Goal: Task Accomplishment & Management: Complete application form

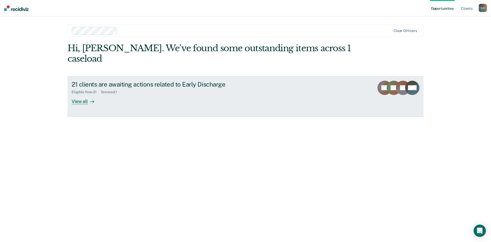
click at [82, 94] on div "View all" at bounding box center [86, 99] width 29 height 10
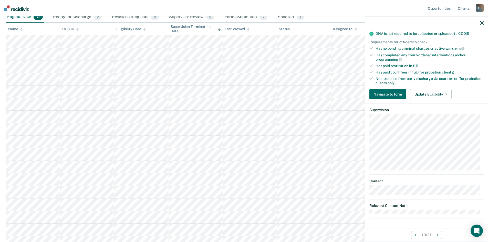
scroll to position [52, 0]
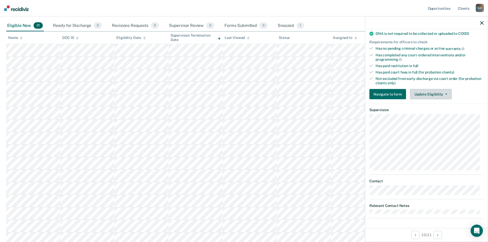
click at [445, 94] on icon "button" at bounding box center [446, 94] width 2 height 1
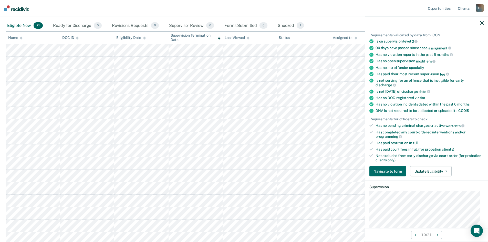
scroll to position [0, 0]
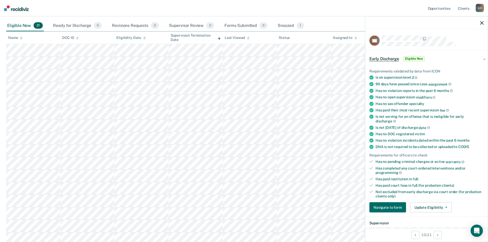
click at [481, 59] on div "Early Discharge Eligible Now" at bounding box center [426, 58] width 122 height 16
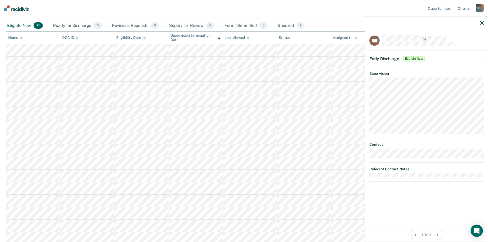
click at [484, 59] on div "Early Discharge Eligible Now" at bounding box center [426, 58] width 122 height 16
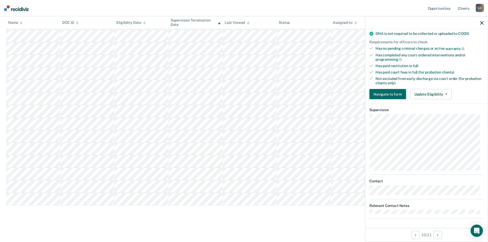
scroll to position [155, 0]
click at [437, 236] on button "Next Opportunity" at bounding box center [437, 235] width 8 height 8
click at [417, 235] on button "Previous Opportunity" at bounding box center [415, 235] width 8 height 8
click at [481, 23] on icon "button" at bounding box center [482, 23] width 4 height 4
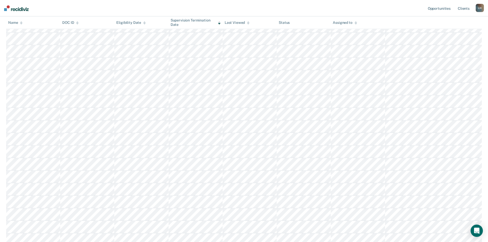
scroll to position [0, 0]
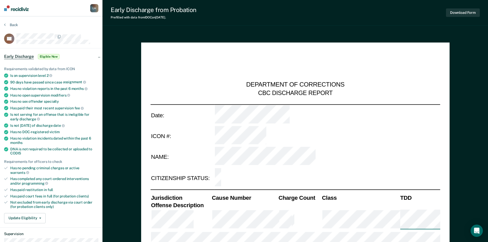
type textarea "x"
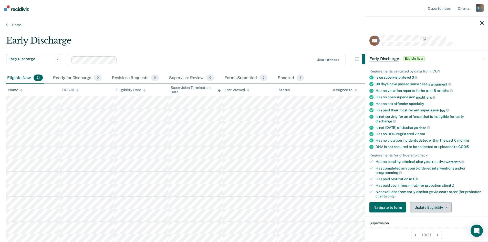
click at [446, 206] on button "Update Eligibility" at bounding box center [430, 207] width 41 height 10
click at [371, 162] on icon at bounding box center [371, 162] width 4 height 4
click at [371, 167] on icon at bounding box center [371, 168] width 4 height 3
drag, startPoint x: 371, startPoint y: 174, endPoint x: 370, endPoint y: 180, distance: 6.4
click at [371, 175] on ul "Requirements validated by data from ICON Is on supervision level 2 90 days have…" at bounding box center [426, 133] width 114 height 129
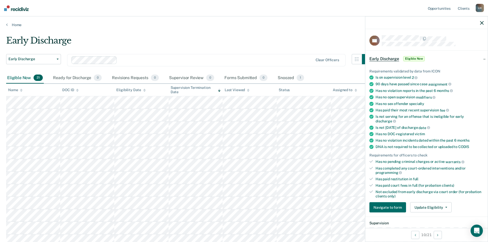
click at [372, 184] on icon at bounding box center [371, 186] width 4 height 4
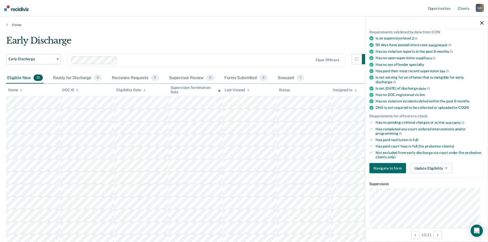
scroll to position [51, 0]
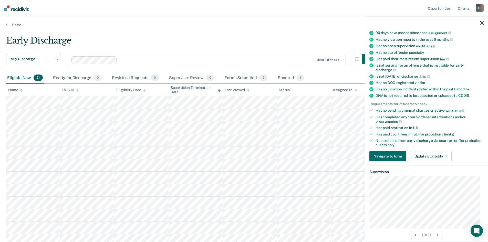
click at [262, 30] on main "Early Discharge Early Discharge Early Discharge Clear officers Eligible Now 21 …" at bounding box center [244, 211] width 488 height 368
click at [221, 23] on link "Home" at bounding box center [243, 25] width 475 height 5
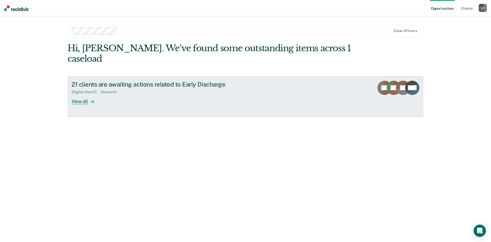
click at [85, 94] on div "View all" at bounding box center [86, 99] width 29 height 10
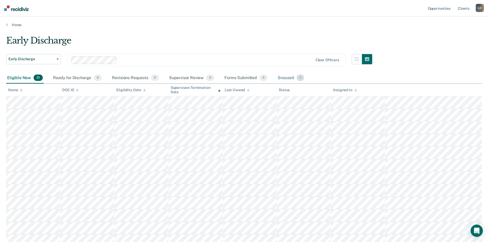
click at [297, 79] on span "1" at bounding box center [299, 77] width 7 height 7
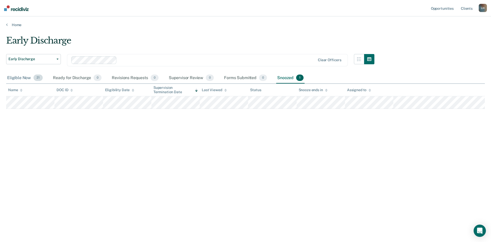
click at [22, 77] on div "Eligible Now 21" at bounding box center [25, 77] width 38 height 11
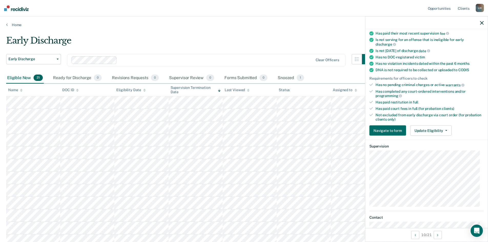
scroll to position [102, 0]
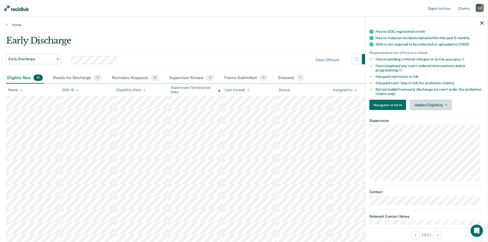
click at [445, 104] on button "Update Eligibility" at bounding box center [430, 105] width 41 height 10
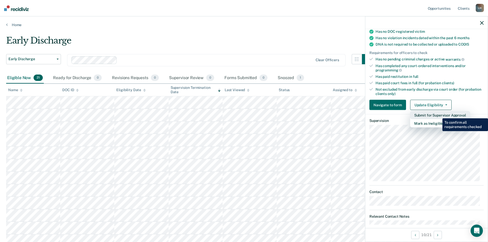
click at [438, 114] on button "Submit for Supervisor Approval" at bounding box center [440, 115] width 60 height 8
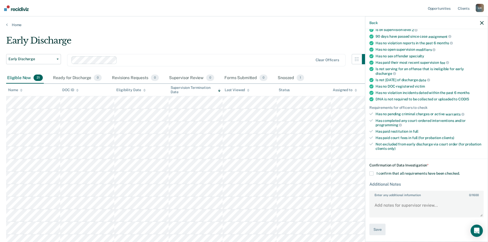
click at [371, 172] on span at bounding box center [371, 173] width 4 height 4
click at [459, 171] on input "I confirm that all requirements have been checked." at bounding box center [459, 171] width 0 height 0
click at [376, 229] on button "Save" at bounding box center [377, 230] width 16 height 12
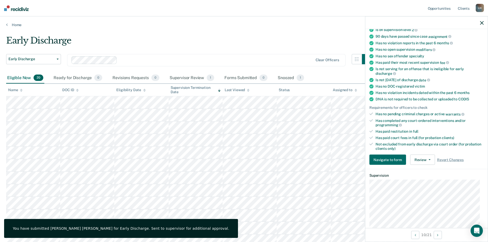
click at [197, 33] on main "Early Discharge Early Discharge Early Discharge Clear officers Eligible Now 20 …" at bounding box center [244, 204] width 488 height 355
click at [482, 24] on icon "button" at bounding box center [482, 23] width 4 height 4
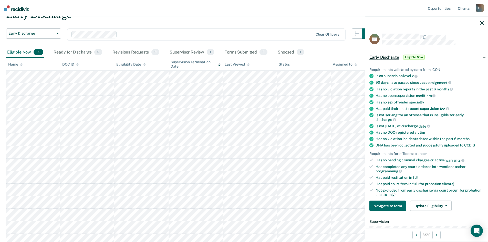
scroll to position [0, 0]
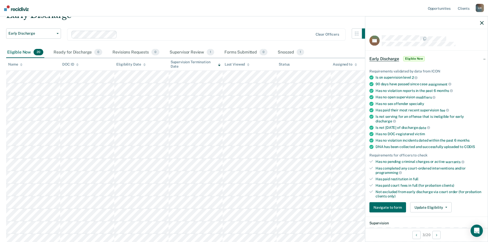
click at [392, 59] on span "Early Discharge" at bounding box center [384, 58] width 30 height 5
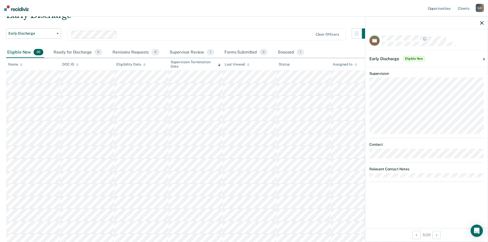
click at [480, 22] on icon "button" at bounding box center [482, 23] width 4 height 4
